Goal: Information Seeking & Learning: Learn about a topic

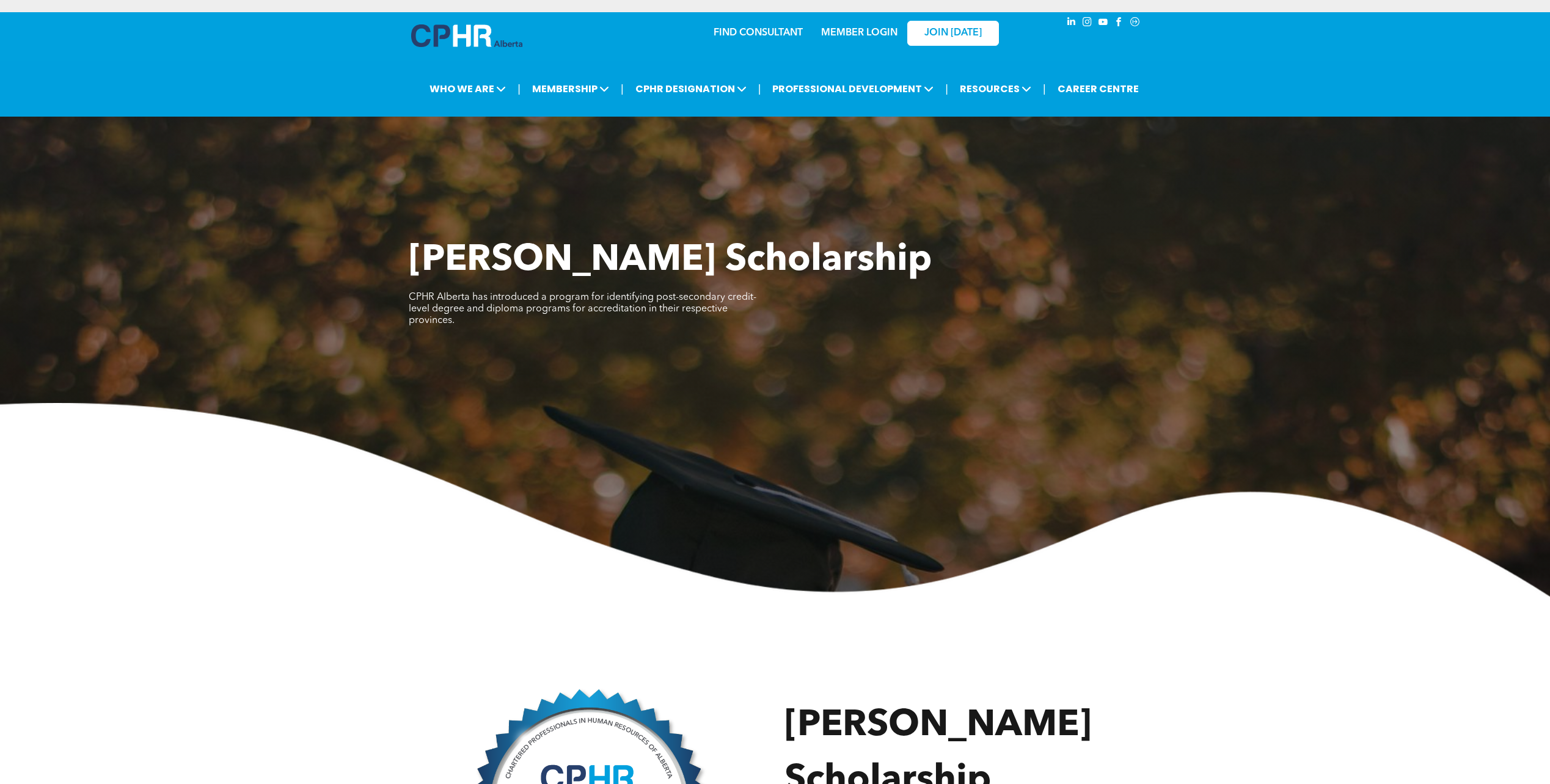
scroll to position [1710, 0]
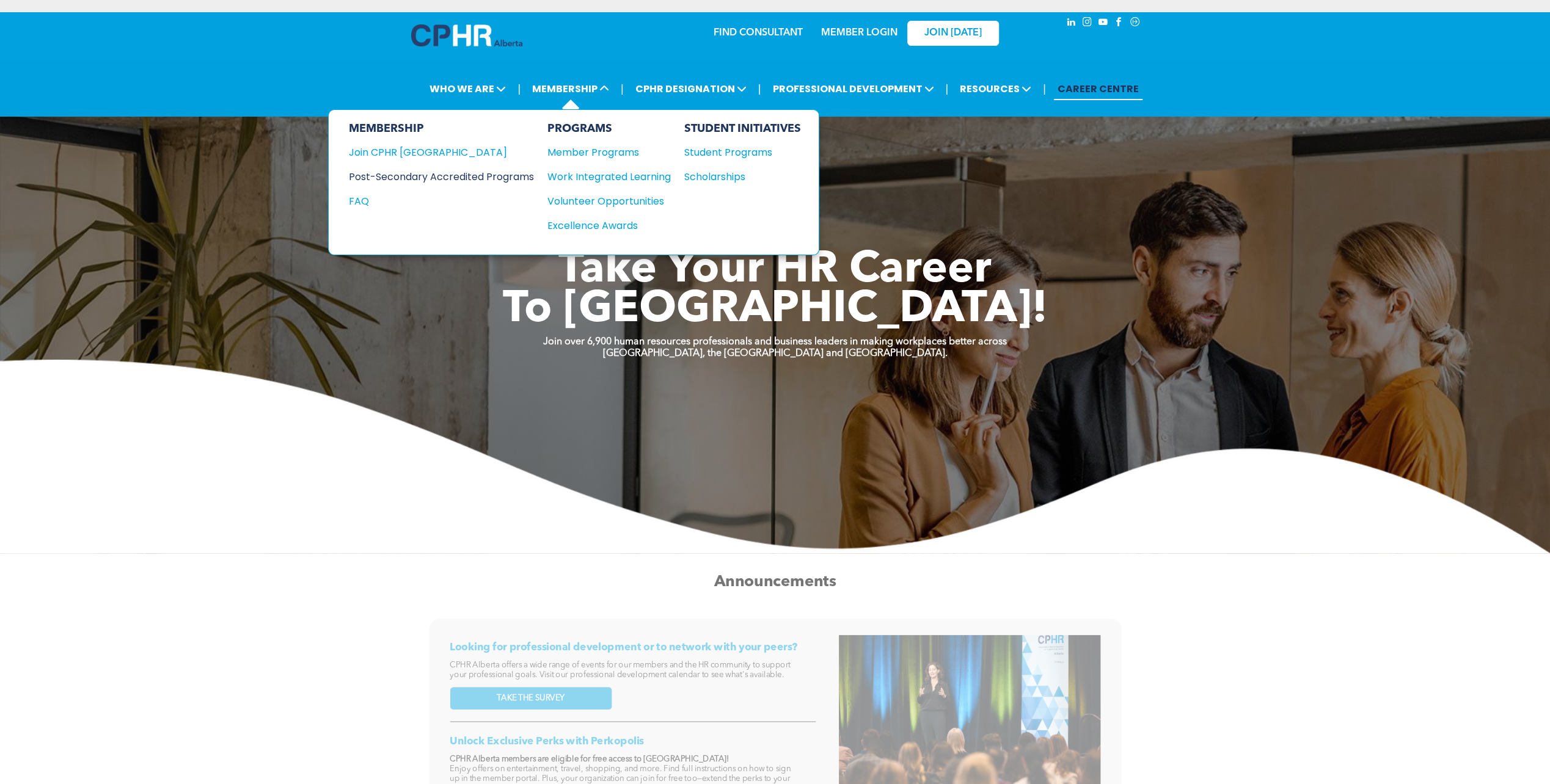
click at [497, 169] on div "Post-Secondary Accredited Programs" at bounding box center [432, 177] width 167 height 15
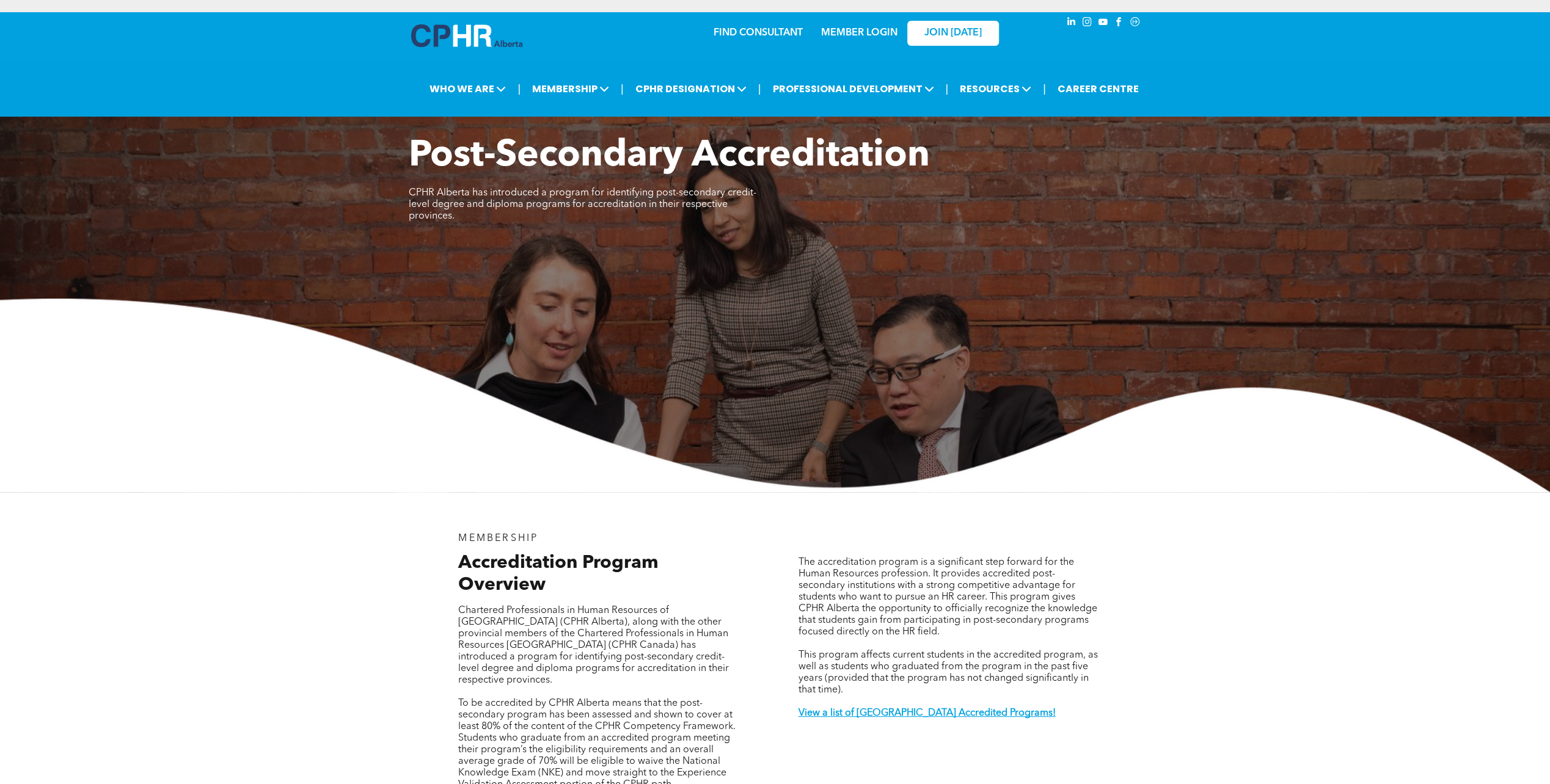
click at [485, 207] on span "CPHR Alberta has introduced a program for identifying post-secondary credit-lev…" at bounding box center [582, 204] width 347 height 33
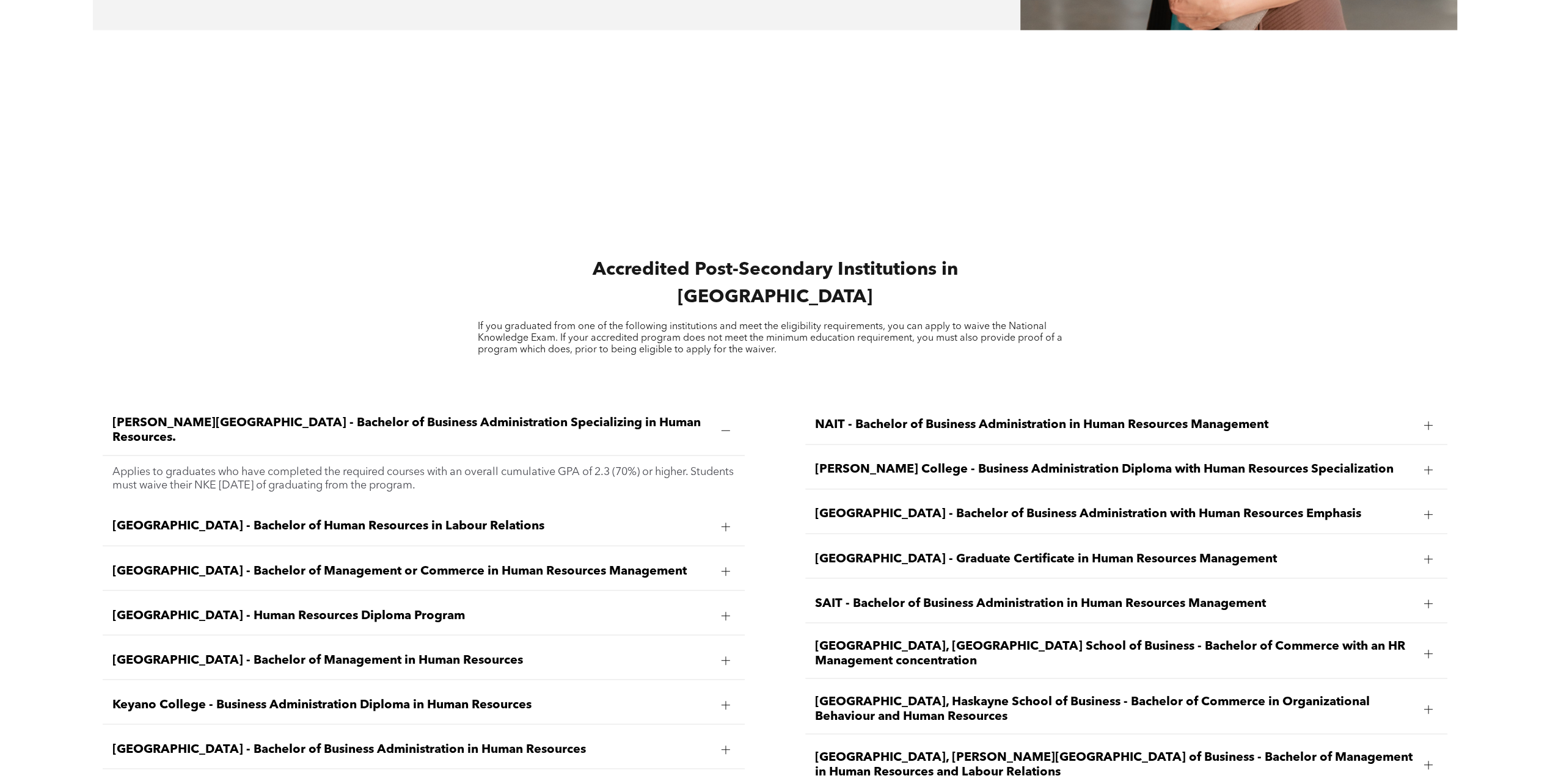
scroll to position [1832, 0]
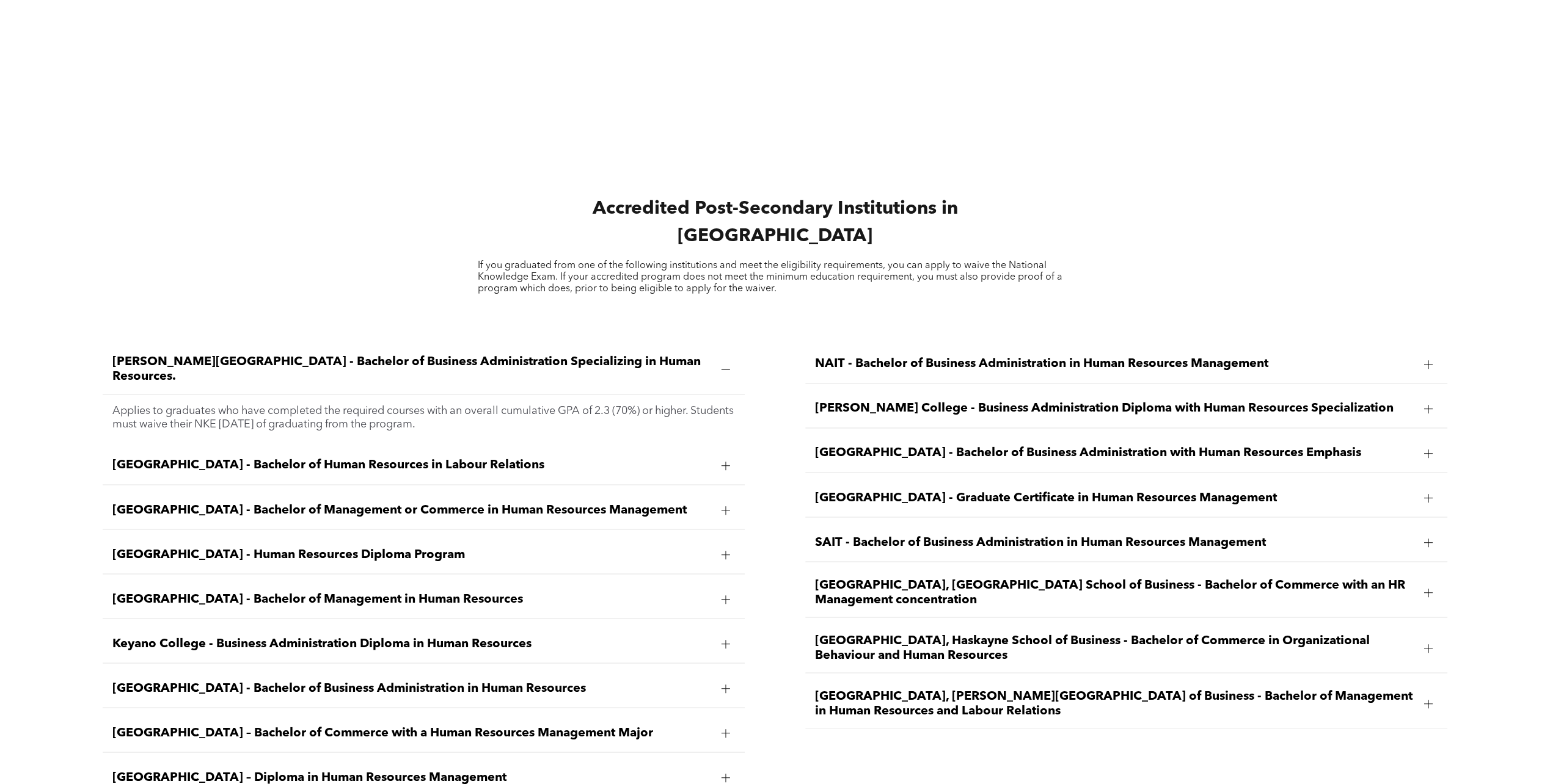
click at [205, 547] on span "[GEOGRAPHIC_DATA] - Human Resources Diploma Program" at bounding box center [412, 554] width 599 height 15
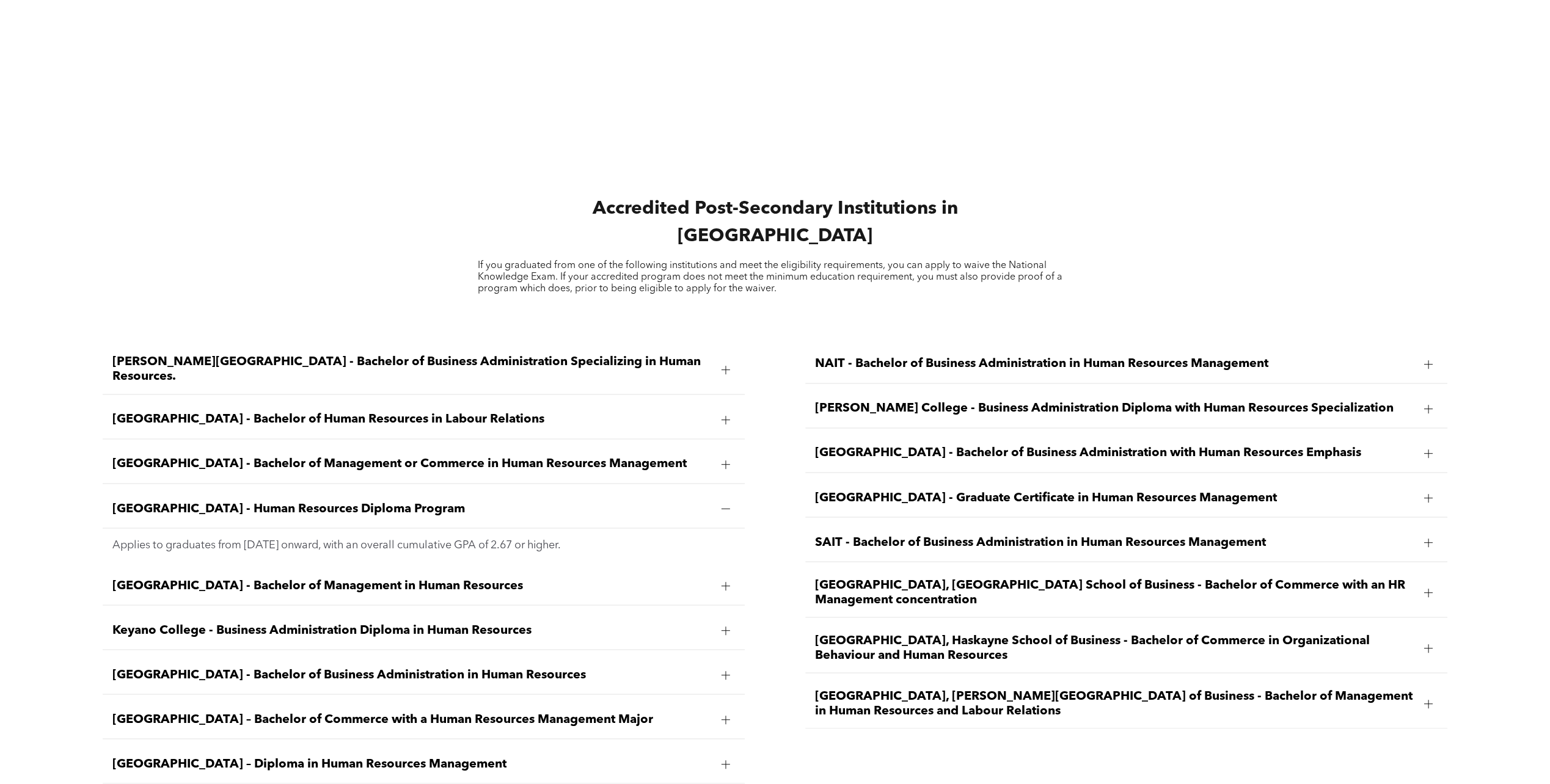
click at [850, 689] on span "[GEOGRAPHIC_DATA], [PERSON_NAME][GEOGRAPHIC_DATA] of Business - Bachelor of Man…" at bounding box center [1115, 703] width 599 height 29
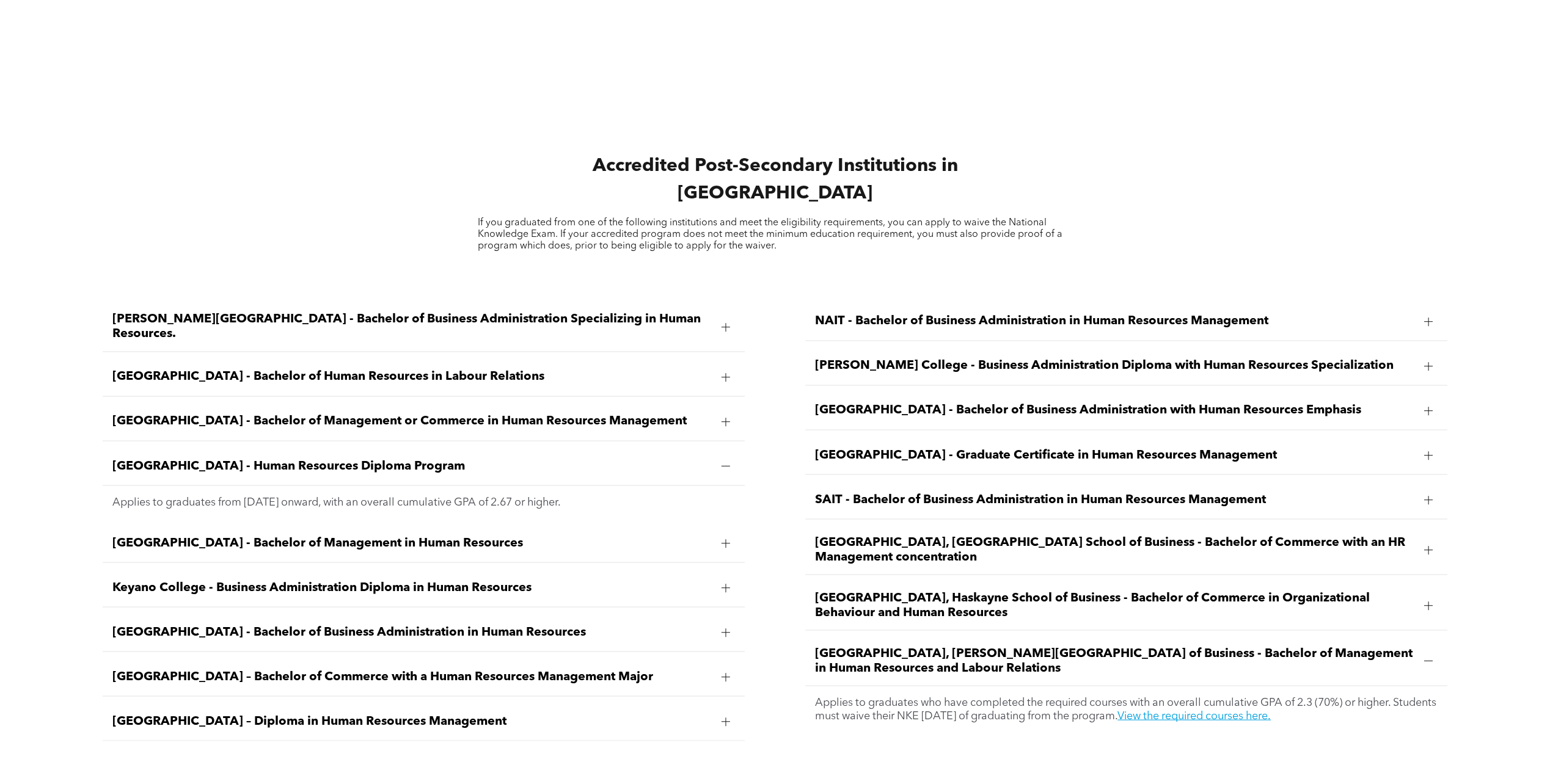
scroll to position [1893, 0]
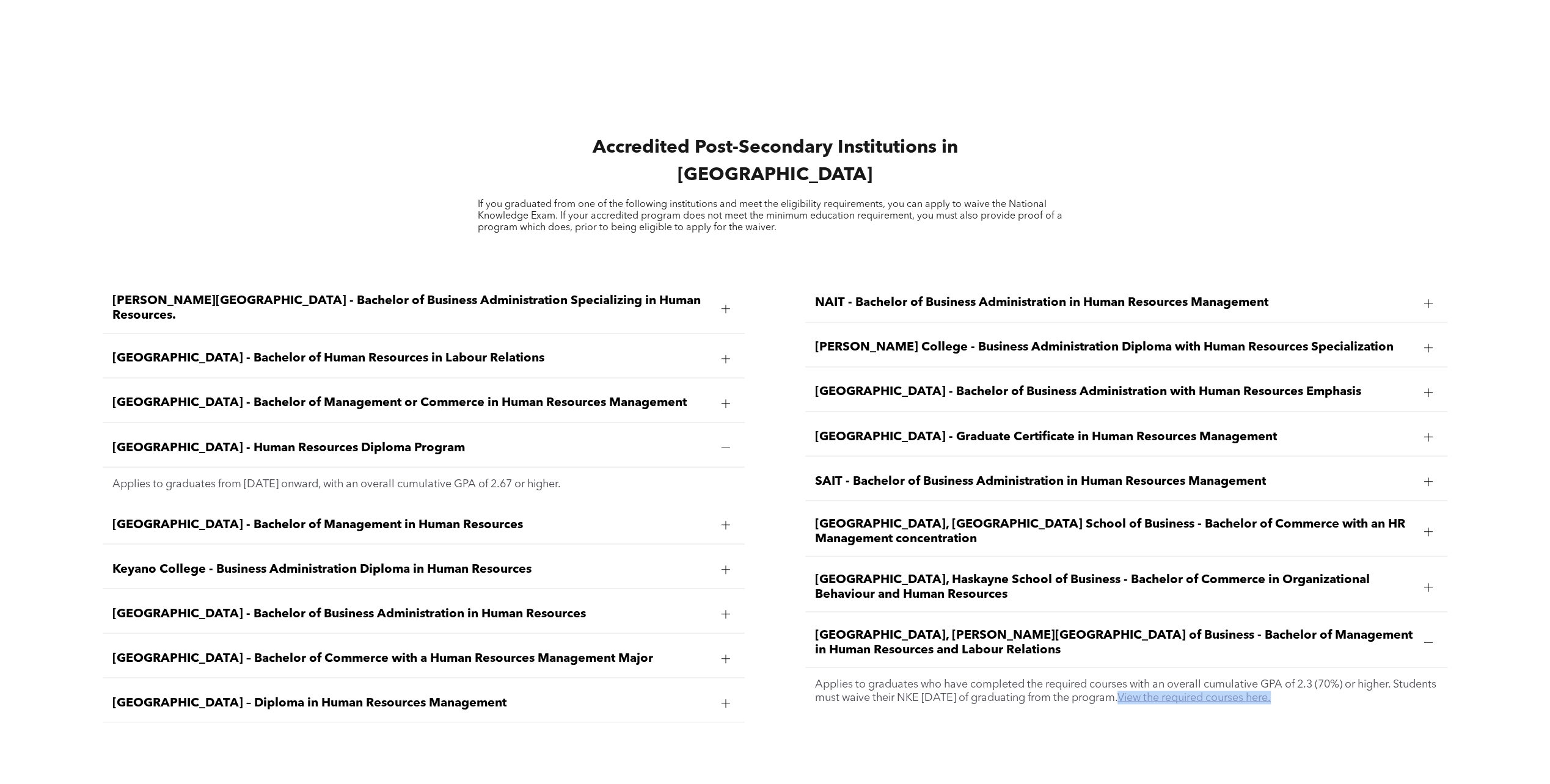
drag, startPoint x: 1389, startPoint y: 683, endPoint x: 1208, endPoint y: 680, distance: 181.0
click at [1208, 680] on p "Applies to graduates who have completed the required courses with an overall cu…" at bounding box center [1126, 691] width 622 height 27
copy link "View the required courses here."
